Goal: Task Accomplishment & Management: Manage account settings

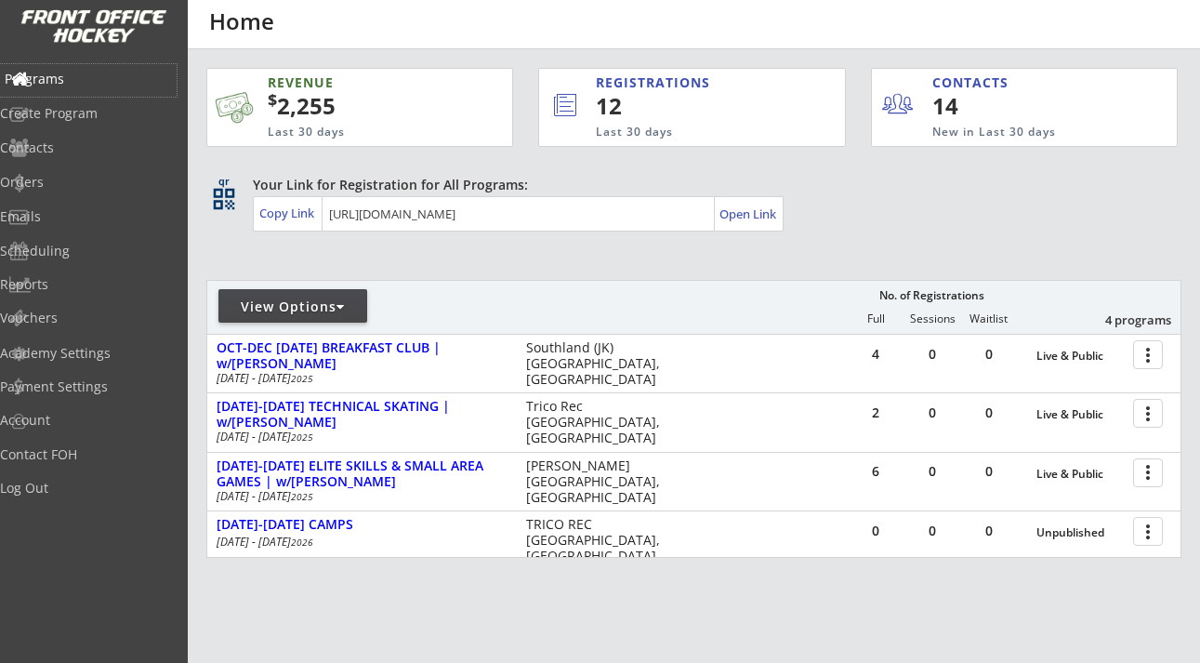
click at [80, 84] on div "Programs" at bounding box center [88, 78] width 167 height 13
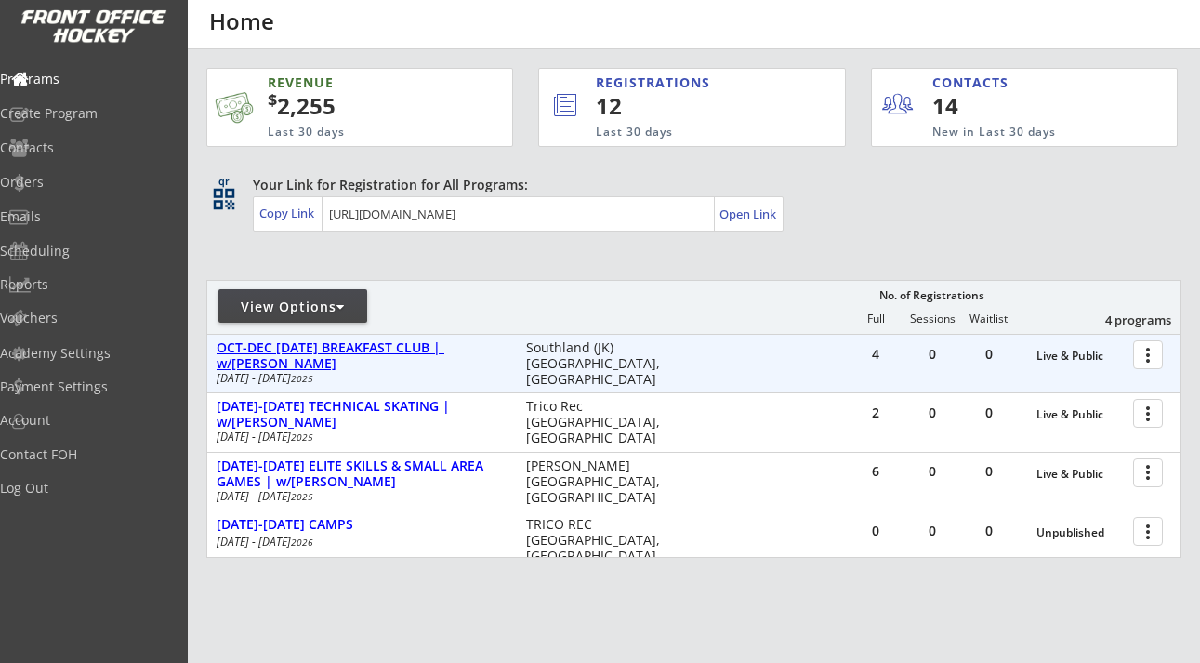
click at [400, 348] on div "OCT-DEC [DATE] BREAKFAST CLUB | w/[PERSON_NAME]" at bounding box center [362, 356] width 290 height 32
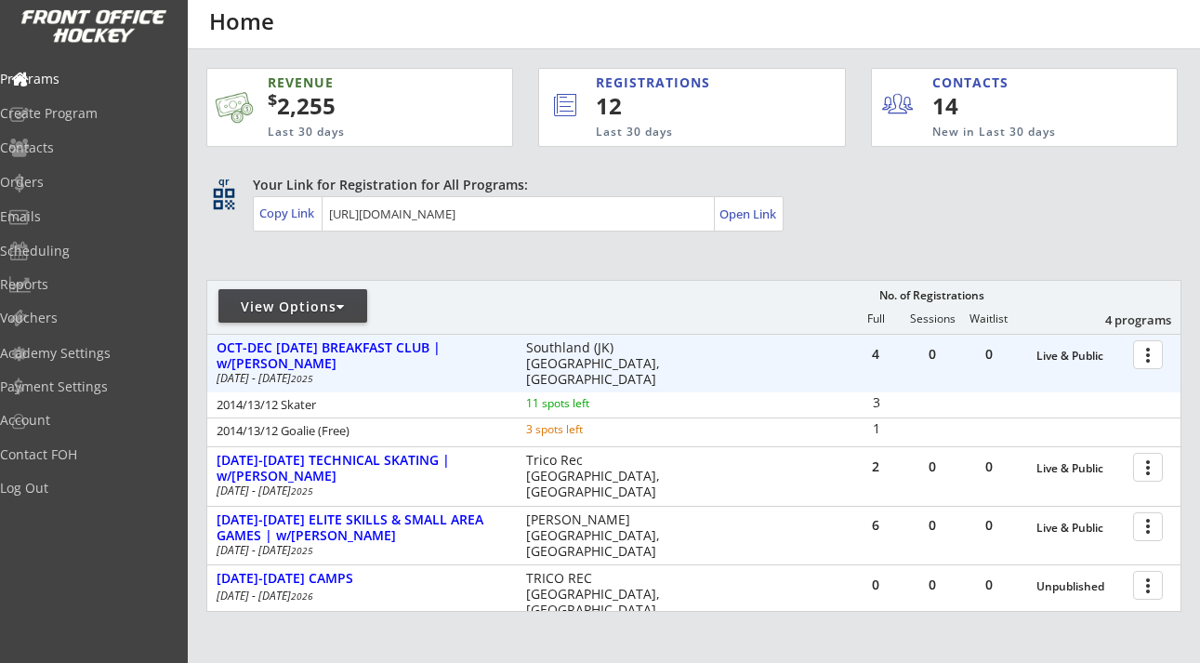
click at [1146, 354] on div at bounding box center [1151, 353] width 33 height 33
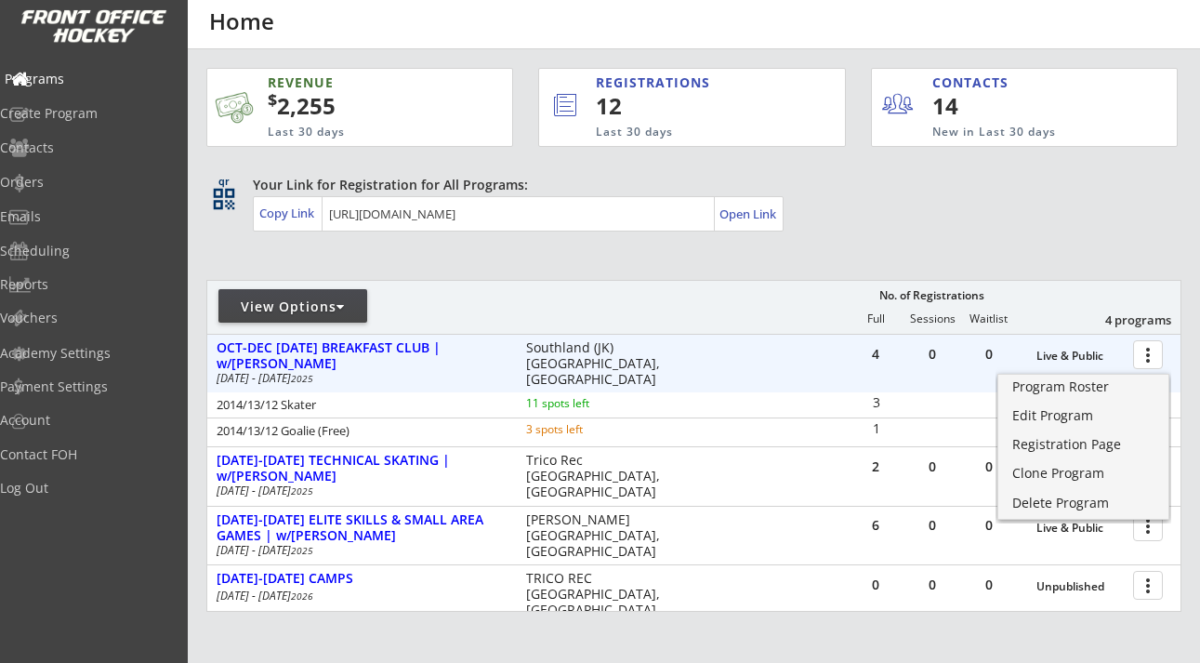
click at [93, 74] on div "Programs" at bounding box center [88, 78] width 167 height 13
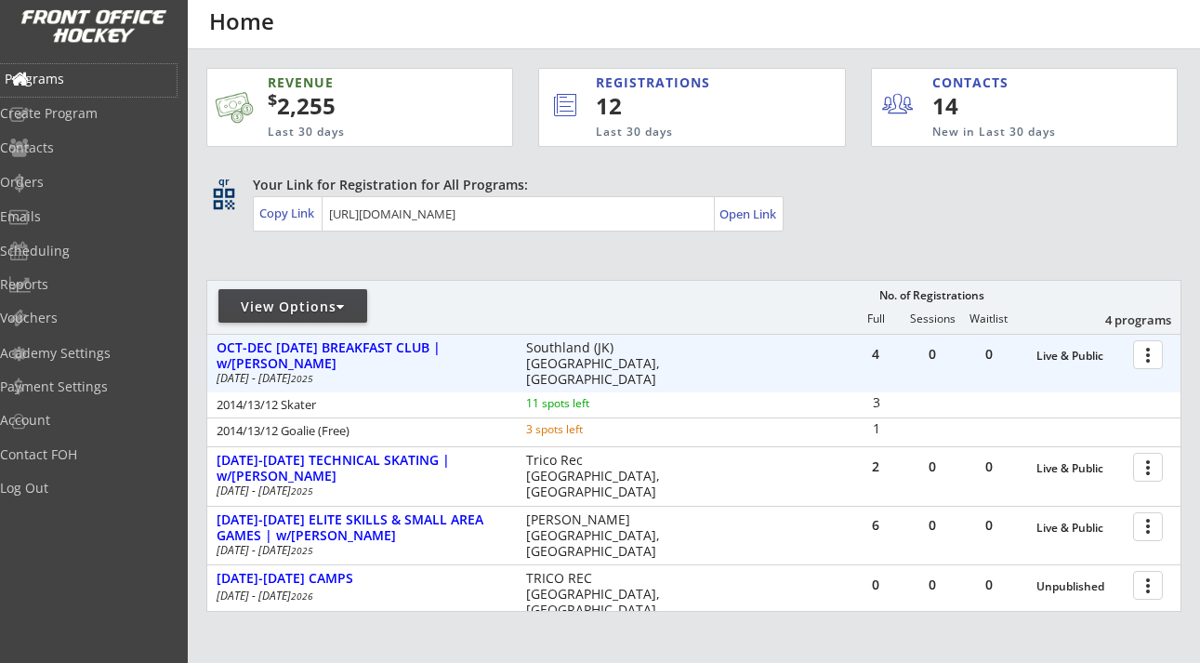
click at [95, 72] on div "Programs" at bounding box center [88, 78] width 167 height 13
click at [78, 488] on div "Log Out" at bounding box center [88, 487] width 167 height 13
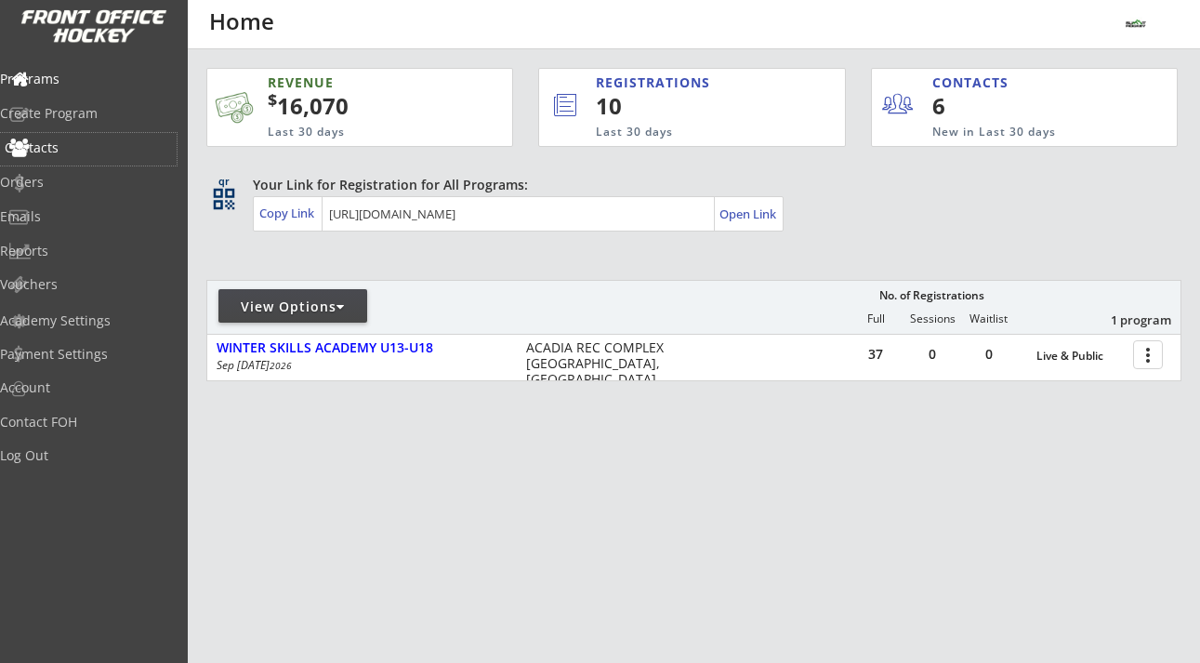
click at [77, 154] on div "Contacts" at bounding box center [88, 147] width 167 height 13
select select ""Players""
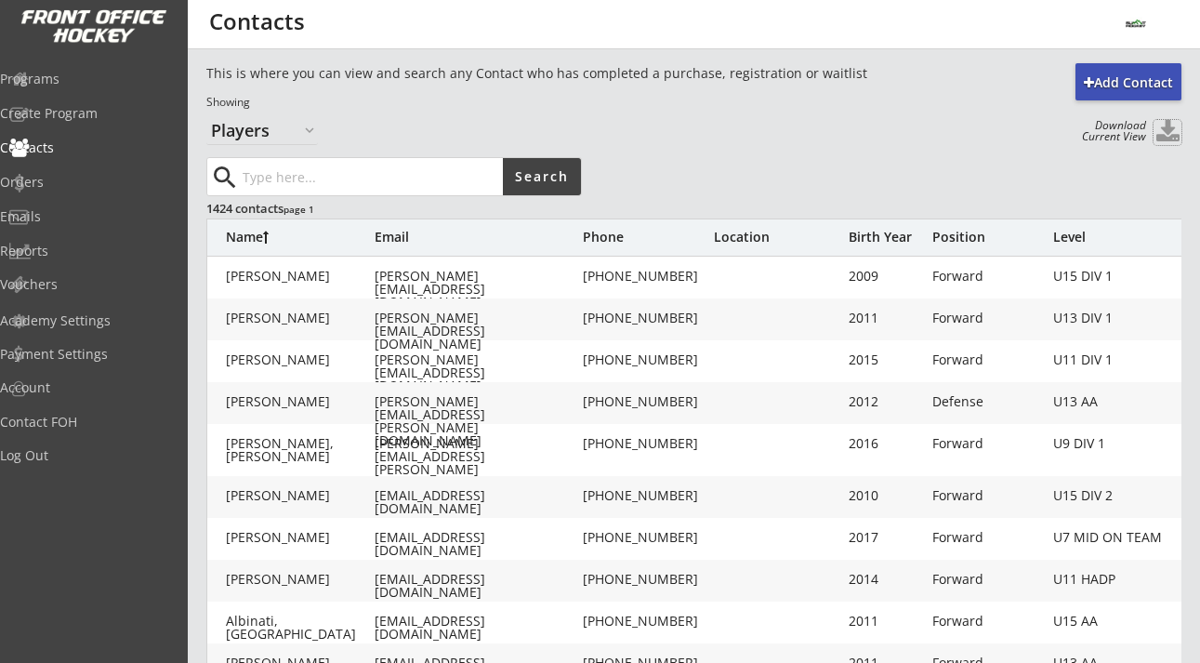
click at [1165, 134] on button at bounding box center [1167, 132] width 28 height 25
click at [85, 322] on div "Academy Settings" at bounding box center [88, 320] width 167 height 13
select select ""CAD""
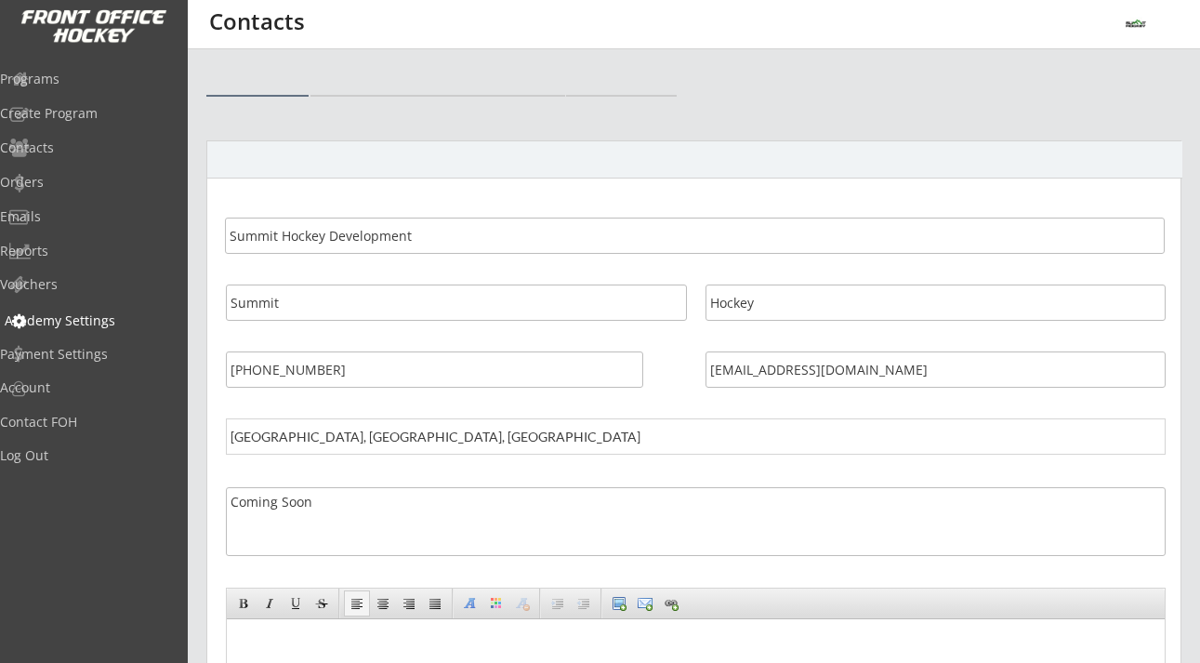
select select ""CAD""
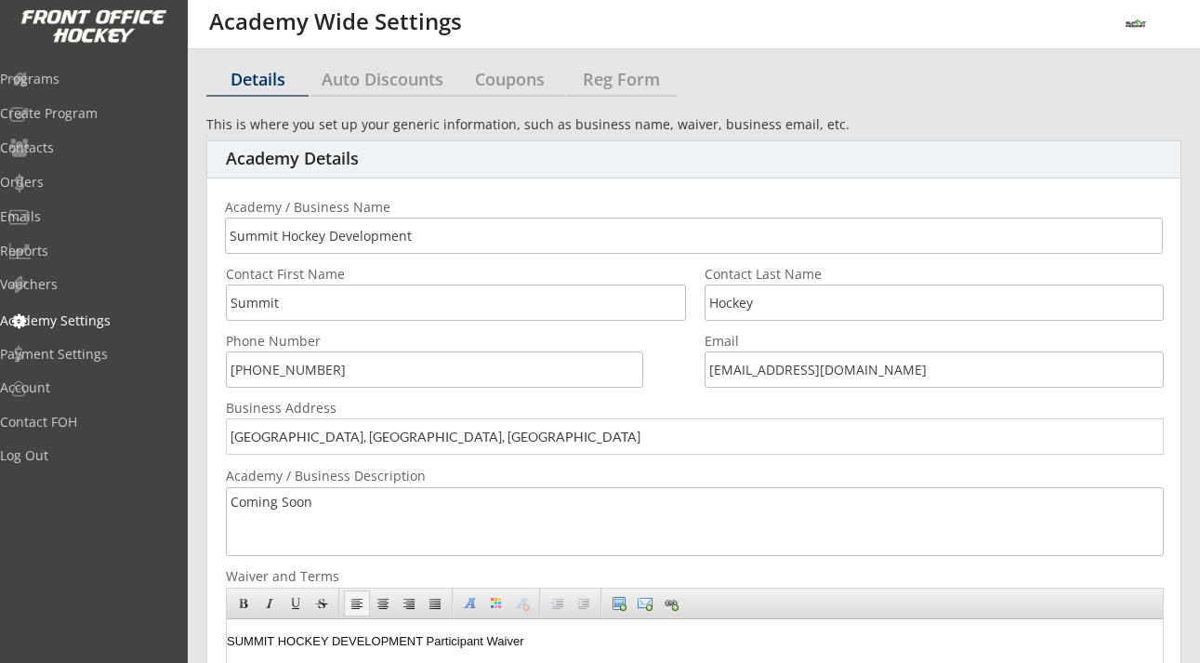
click at [429, 438] on input "input" at bounding box center [695, 436] width 938 height 36
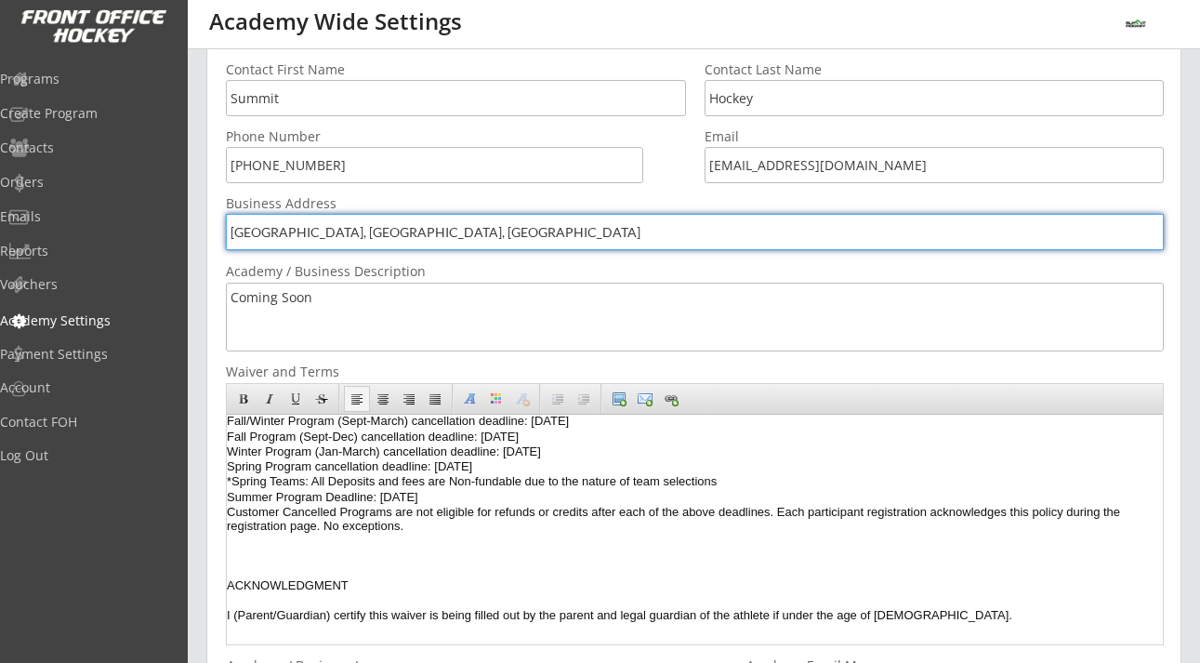
scroll to position [637, 0]
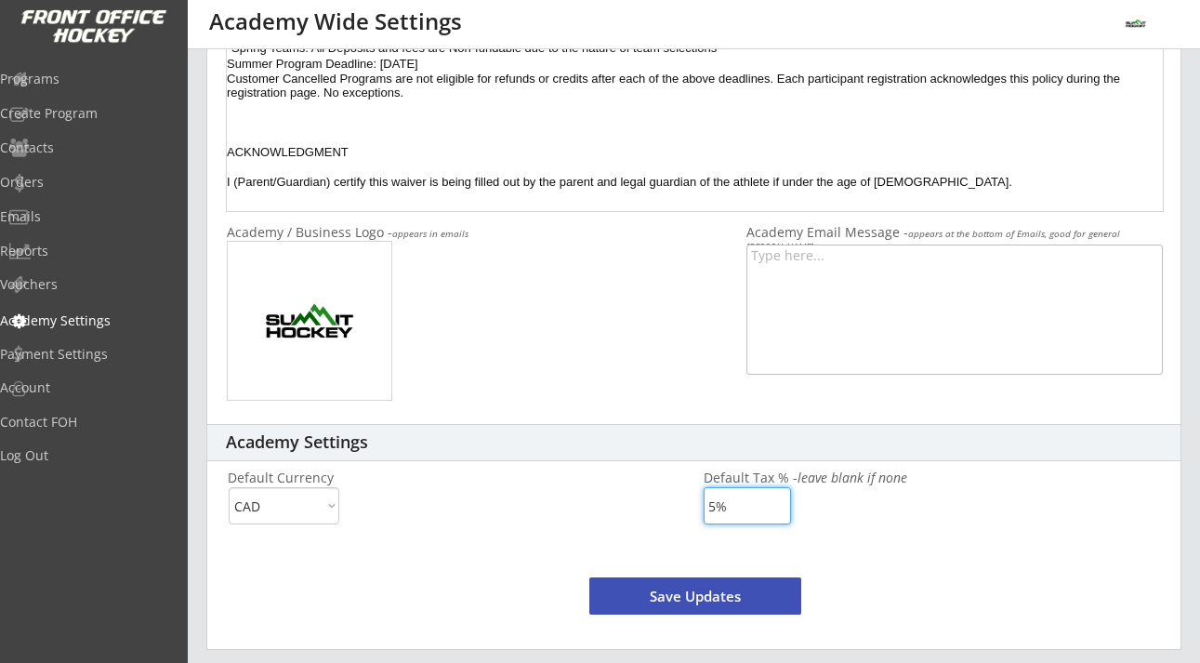
drag, startPoint x: 728, startPoint y: 505, endPoint x: 670, endPoint y: 507, distance: 57.7
click at [677, 506] on div "Default Currency CAD USD Default Tax % - leave blank if none" at bounding box center [693, 500] width 973 height 58
type input "0%"
click at [720, 595] on button "Save Updates" at bounding box center [695, 595] width 212 height 37
click at [80, 286] on div "Vouchers" at bounding box center [88, 284] width 167 height 13
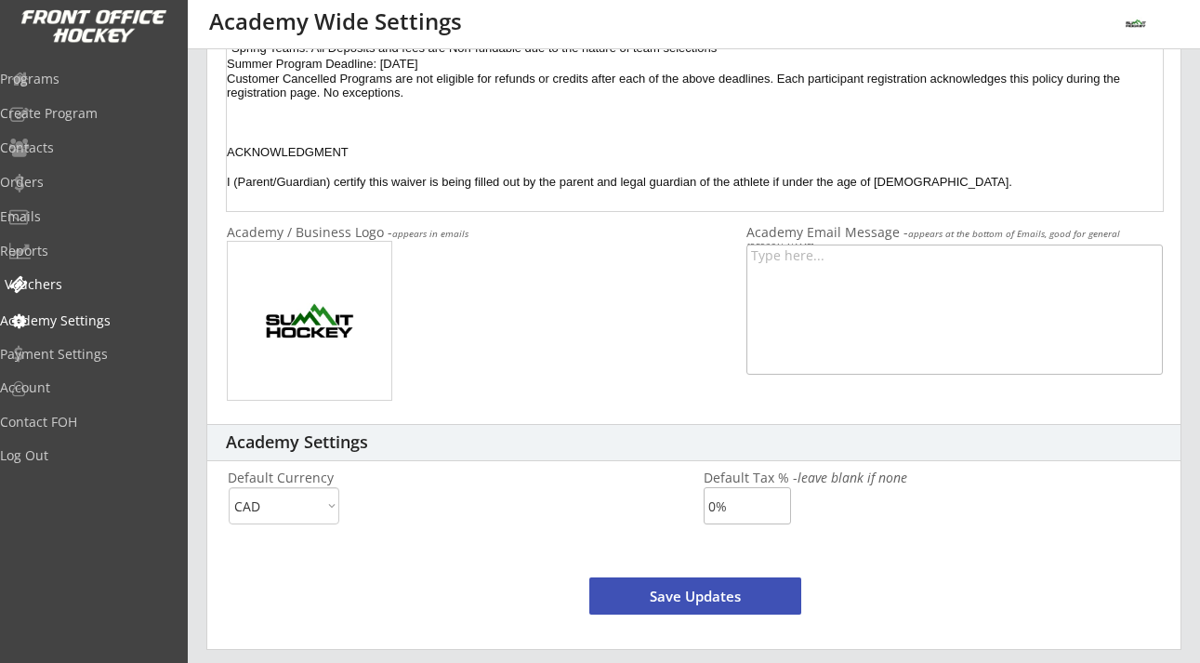
select select ""Showing: Has Balance""
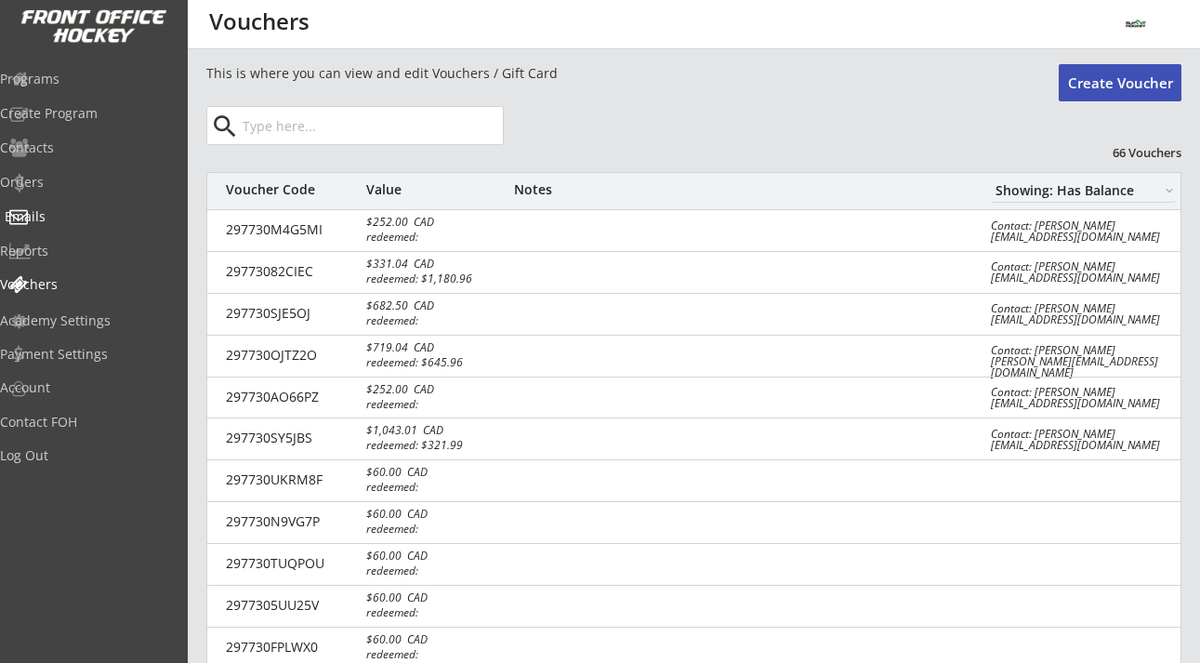
click at [64, 217] on div "Emails" at bounding box center [88, 216] width 167 height 13
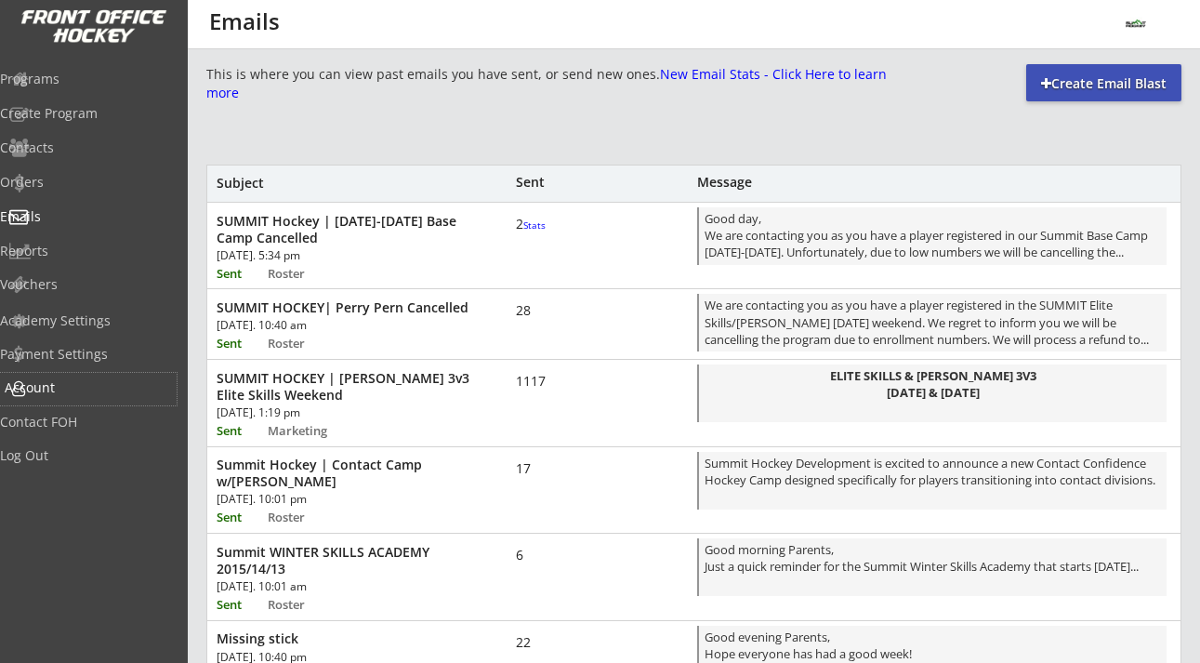
click at [70, 388] on div "Account" at bounding box center [88, 387] width 167 height 13
select select ""Yes""
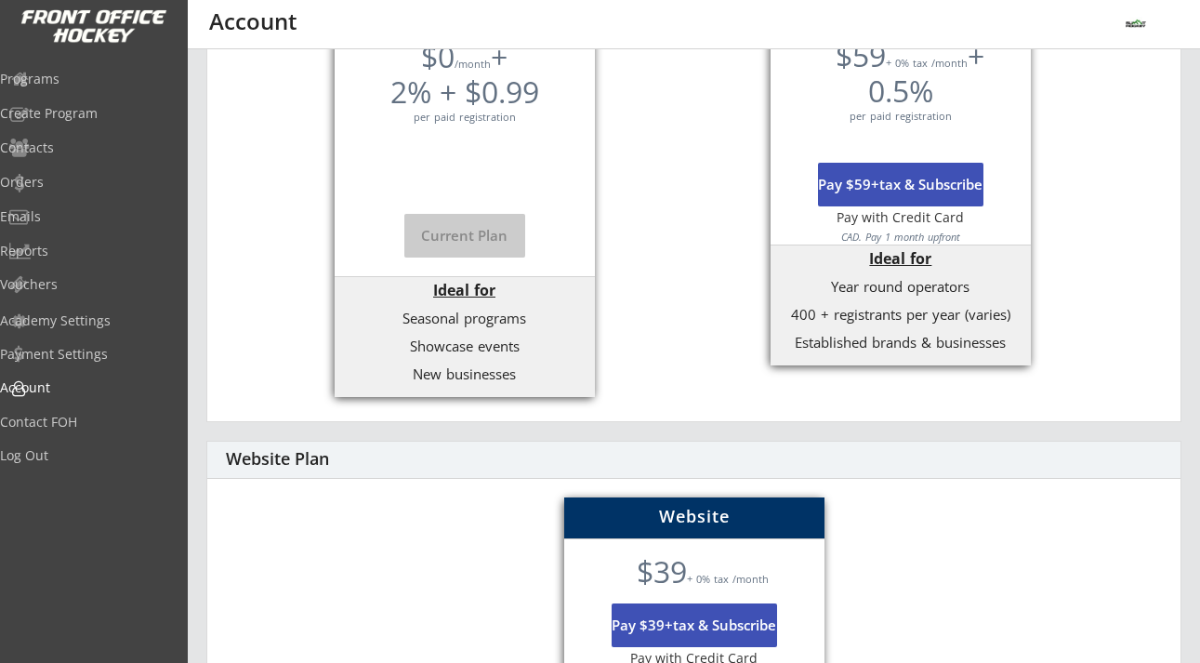
scroll to position [730, 0]
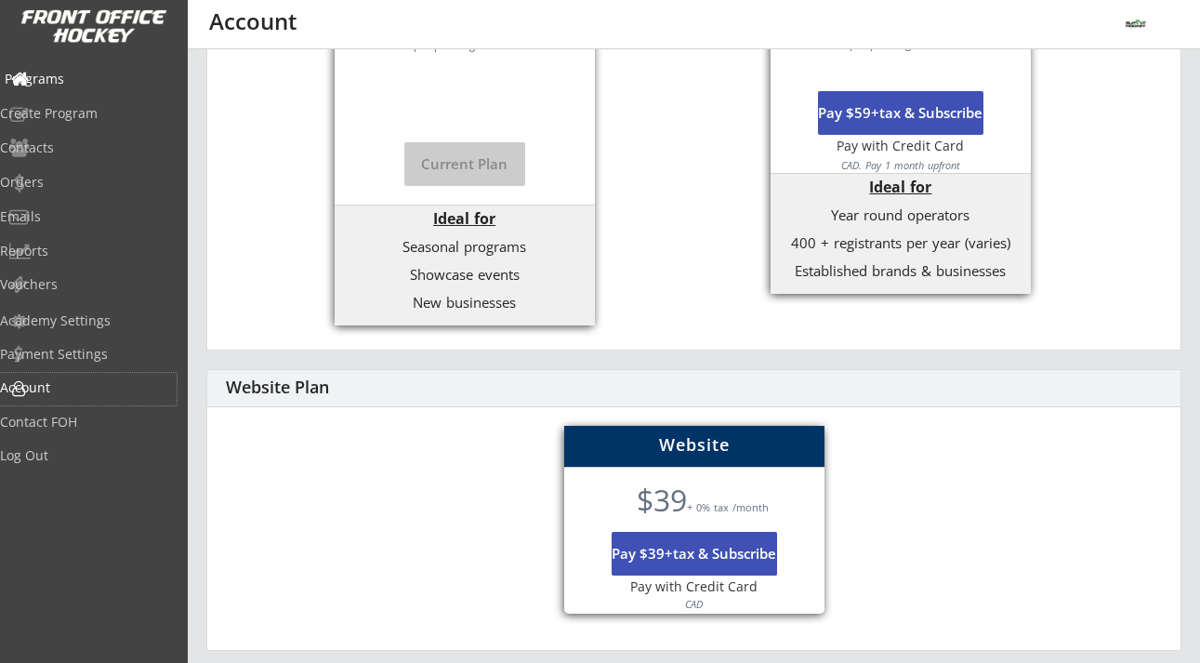
click at [87, 75] on div "Programs" at bounding box center [88, 78] width 167 height 13
